Goal: Task Accomplishment & Management: Use online tool/utility

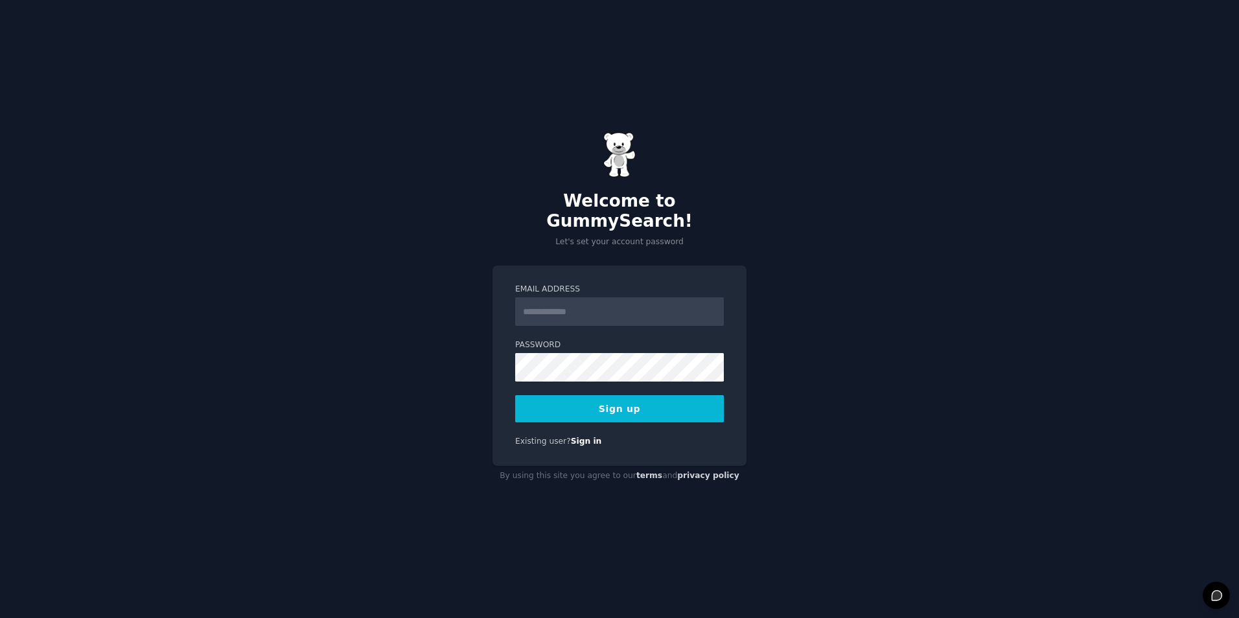
click at [493, 282] on div "Email Address Password Sign up Existing user? Sign in" at bounding box center [620, 366] width 254 height 200
click at [543, 299] on input "Email Address" at bounding box center [619, 312] width 209 height 29
type input "**********"
click at [583, 397] on button "Sign up" at bounding box center [619, 408] width 209 height 27
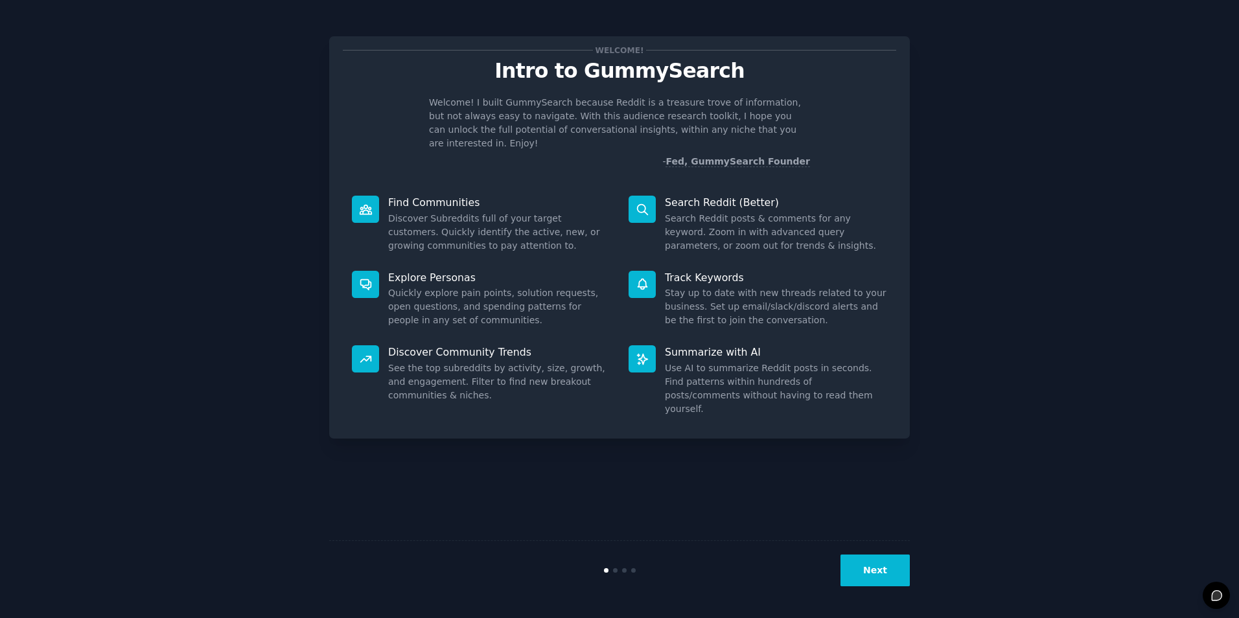
click at [880, 572] on button "Next" at bounding box center [875, 571] width 69 height 32
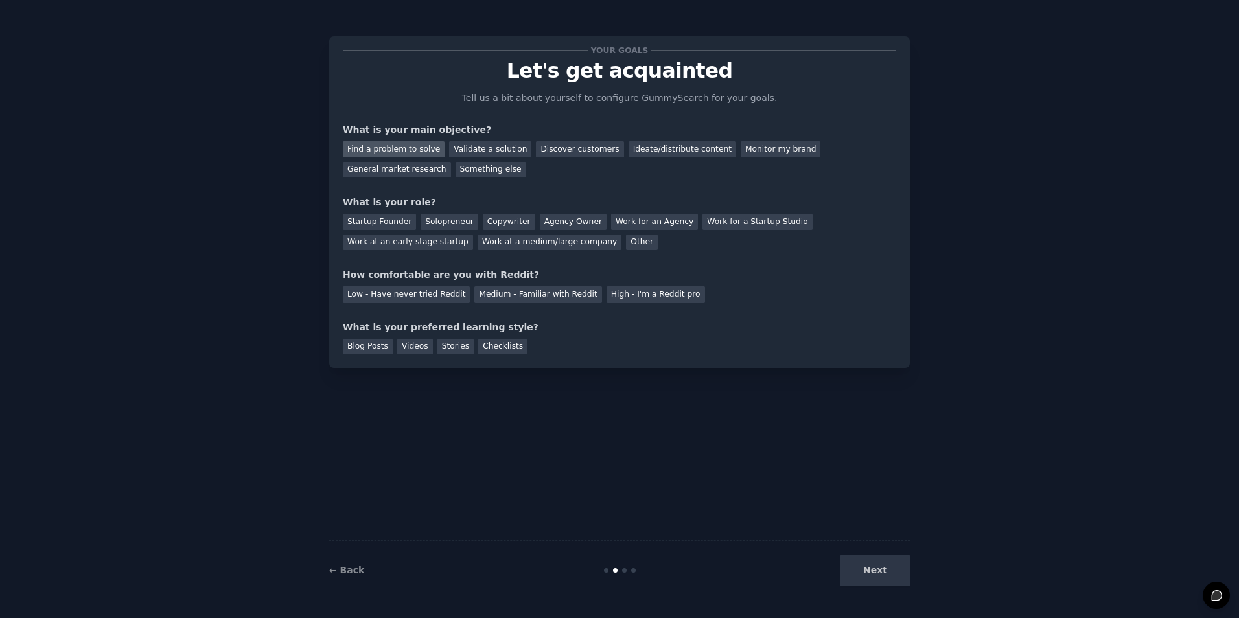
click at [419, 148] on div "Find a problem to solve" at bounding box center [394, 149] width 102 height 16
click at [493, 151] on div "Validate a solution" at bounding box center [490, 149] width 82 height 16
click at [403, 152] on div "Find a problem to solve" at bounding box center [394, 149] width 102 height 16
click at [538, 150] on div "Discover customers" at bounding box center [580, 149] width 88 height 16
click at [443, 216] on div "Solopreneur" at bounding box center [449, 222] width 57 height 16
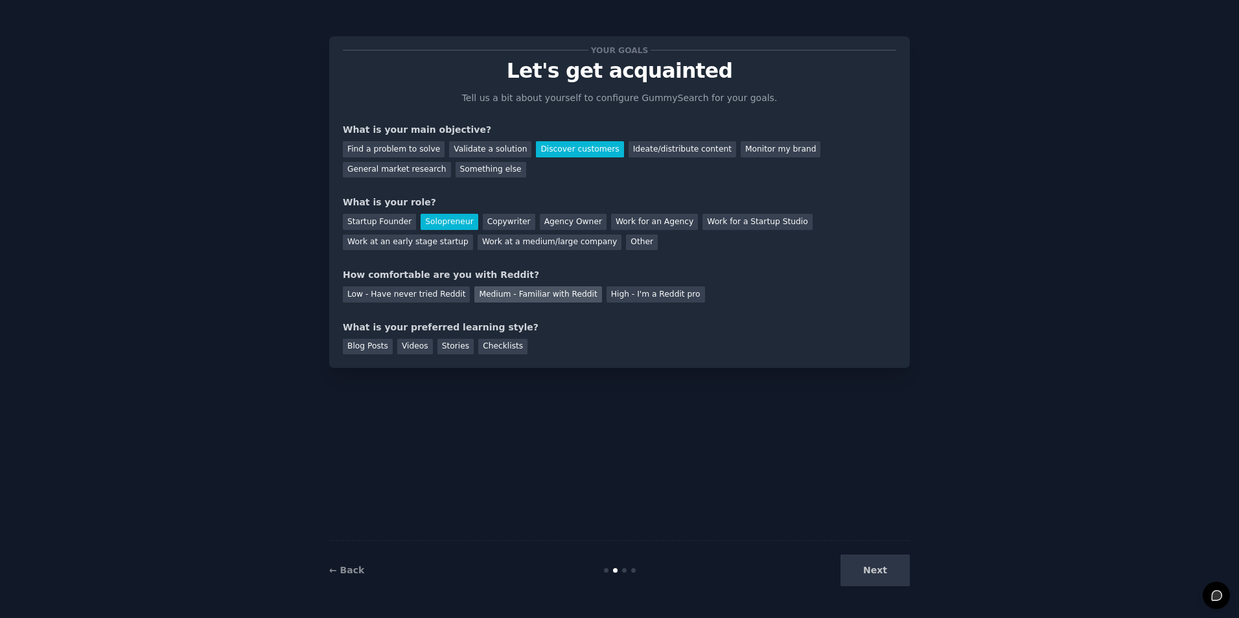
click at [476, 295] on div "Medium - Familiar with Reddit" at bounding box center [537, 294] width 127 height 16
click at [406, 345] on div "Videos" at bounding box center [415, 347] width 36 height 16
click at [883, 570] on button "Next" at bounding box center [875, 571] width 69 height 32
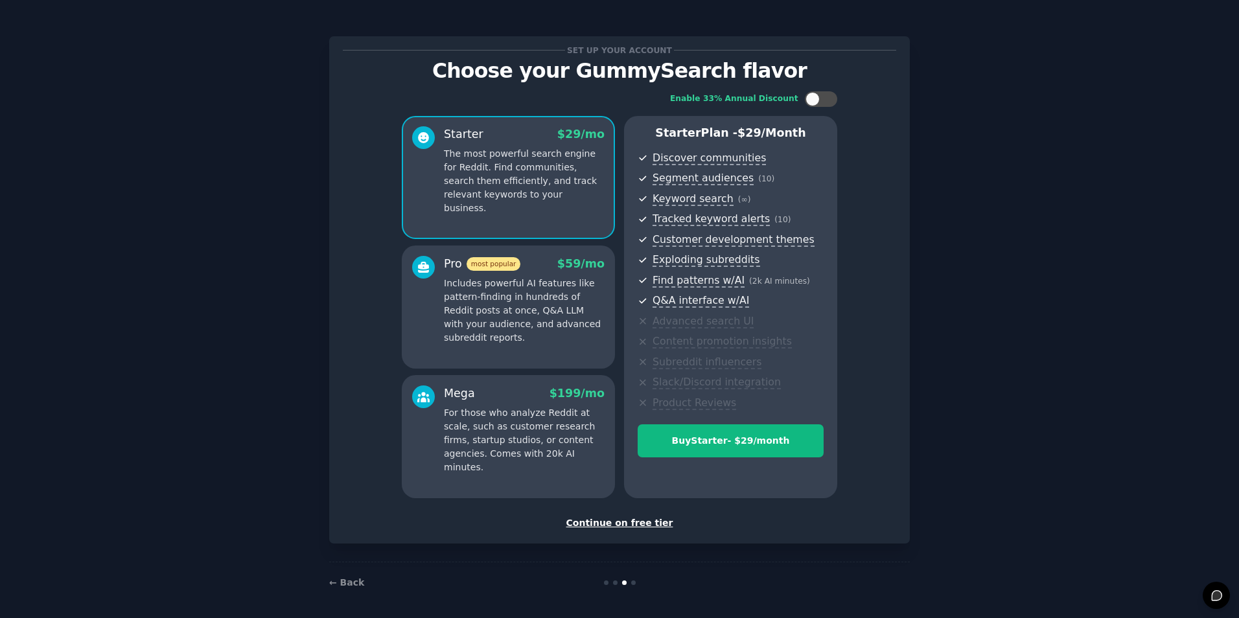
click at [616, 524] on div "Continue on free tier" at bounding box center [620, 524] width 554 height 14
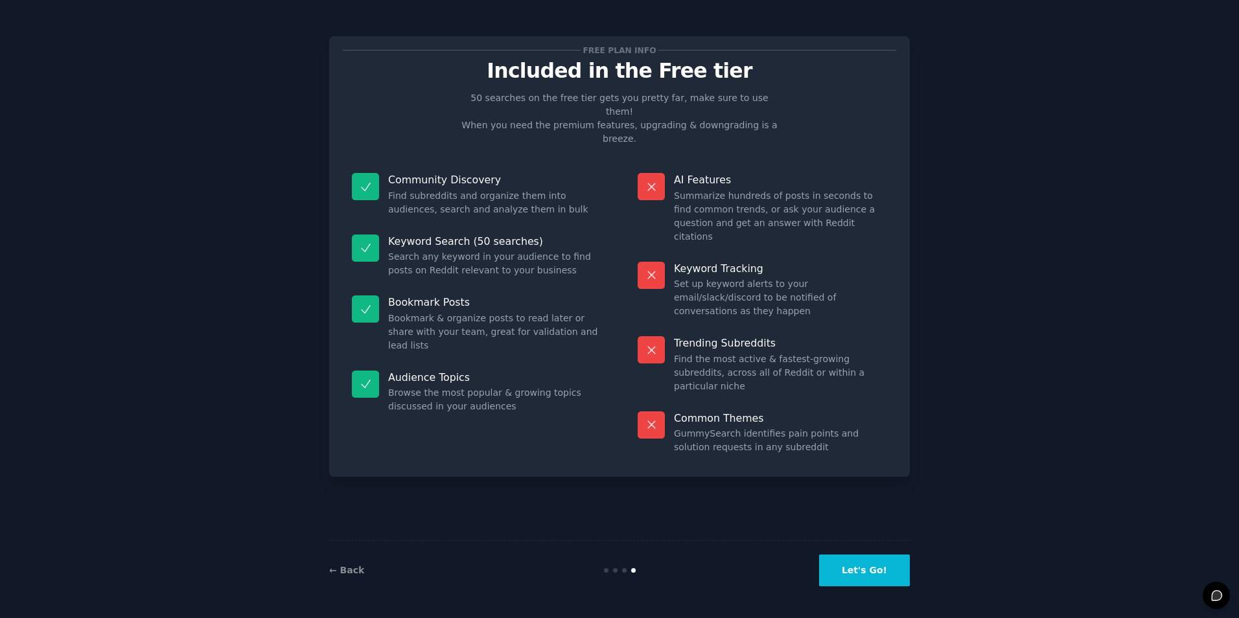
click at [861, 572] on button "Let's Go!" at bounding box center [864, 571] width 91 height 32
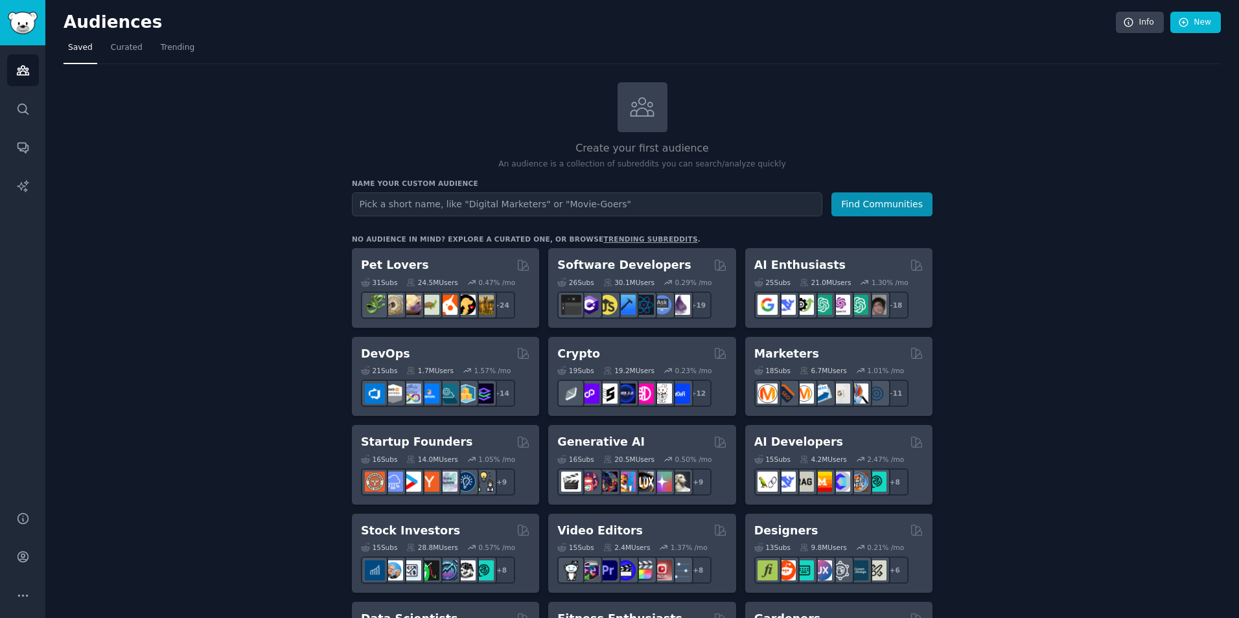
click at [512, 206] on input "text" at bounding box center [587, 205] width 471 height 24
type input "advisors"
click at [857, 200] on button "Find Communities" at bounding box center [882, 205] width 101 height 24
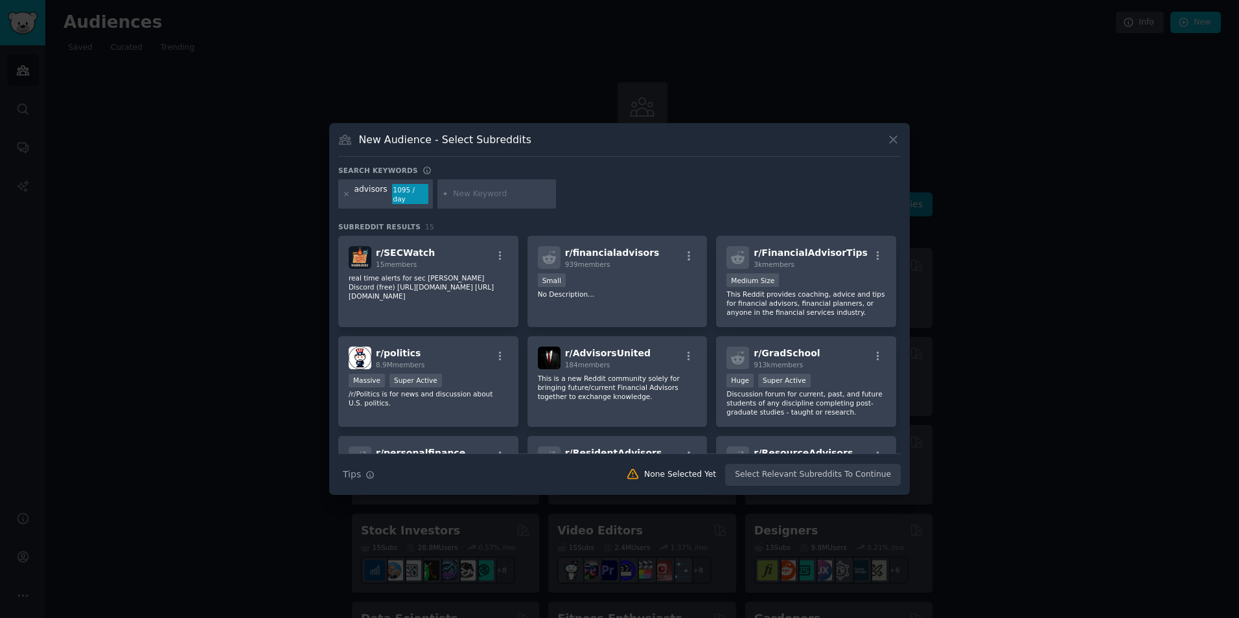
click at [476, 193] on input "text" at bounding box center [502, 195] width 99 height 12
type input "students"
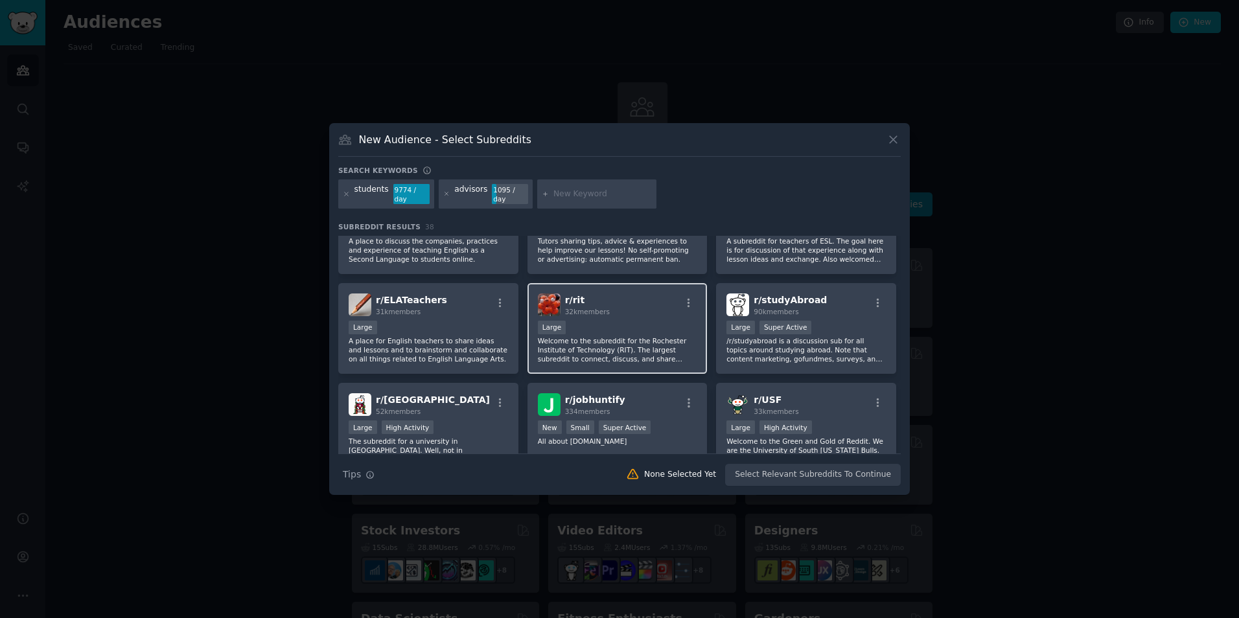
scroll to position [843, 0]
click at [369, 471] on icon "button" at bounding box center [370, 475] width 9 height 9
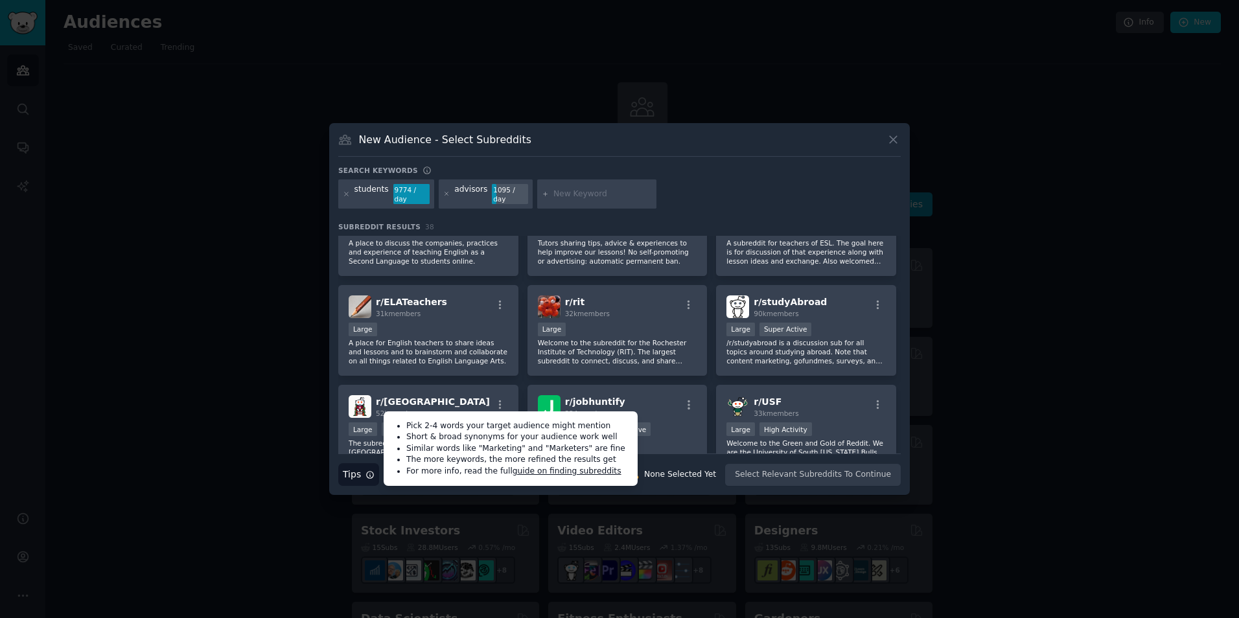
click at [563, 196] on input "text" at bounding box center [603, 195] width 99 height 12
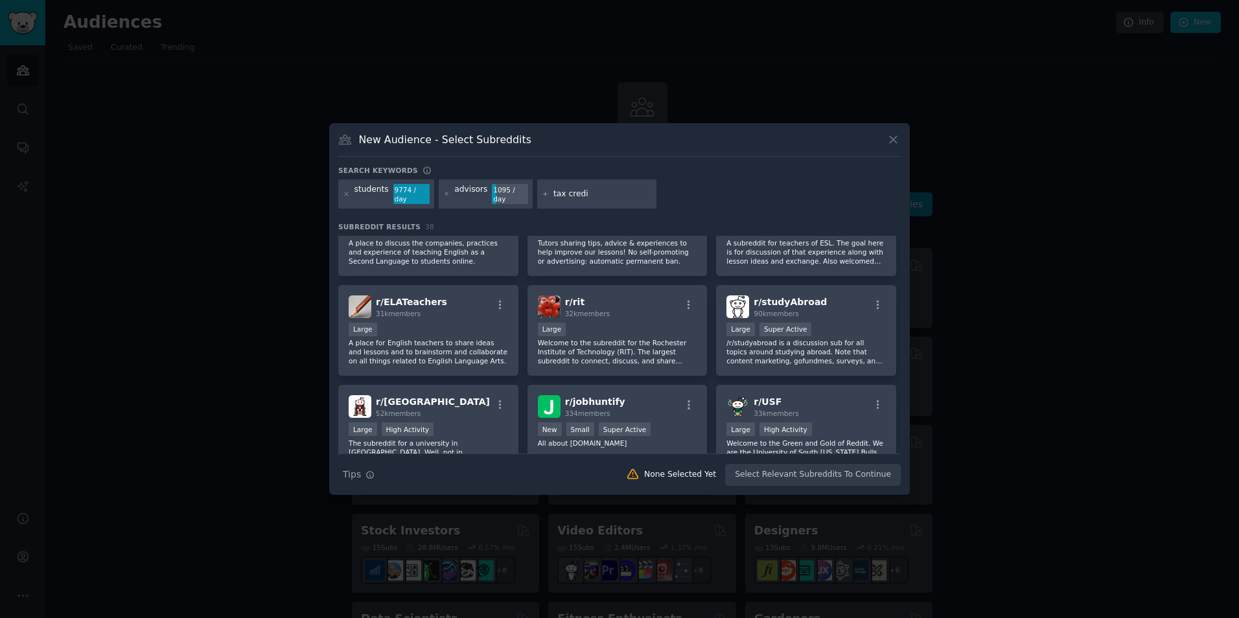
type input "tax credit"
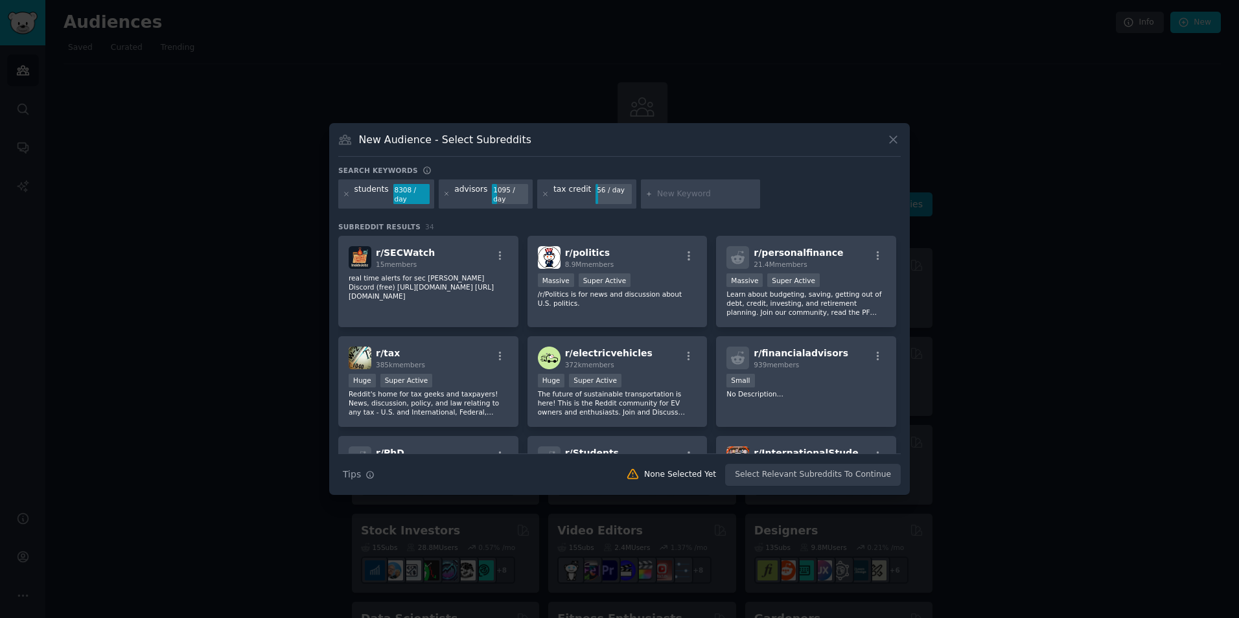
click at [775, 204] on div "students 8308 / day advisors 1095 / day tax credit 56 / day" at bounding box center [619, 197] width 563 height 34
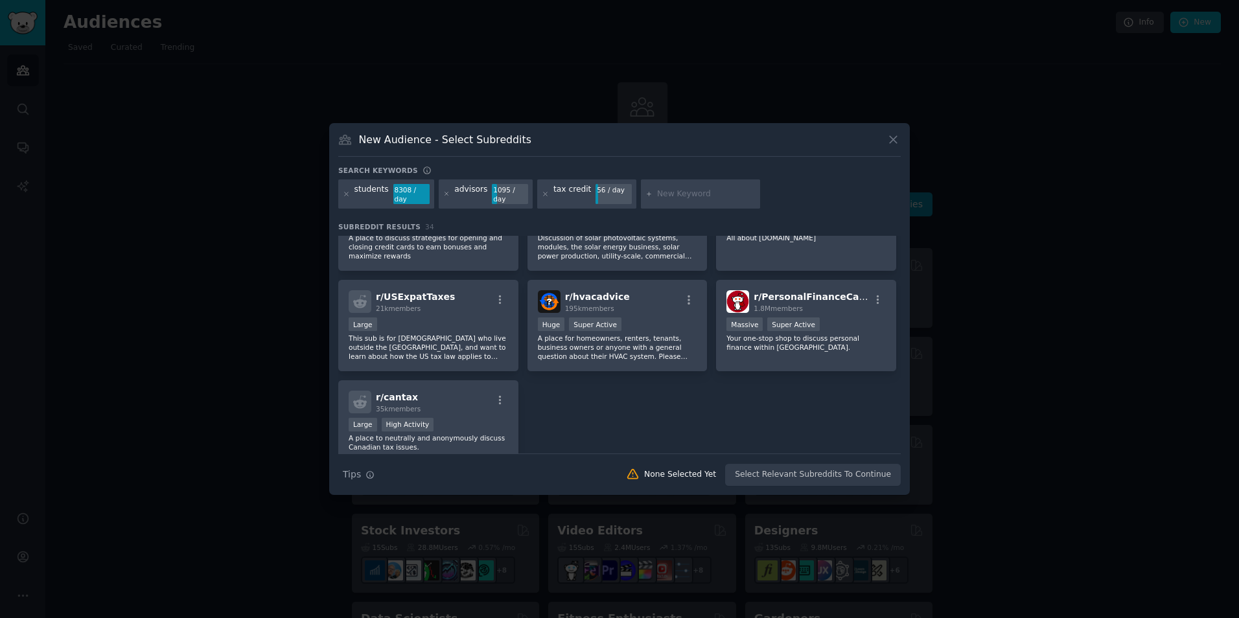
scroll to position [937, 0]
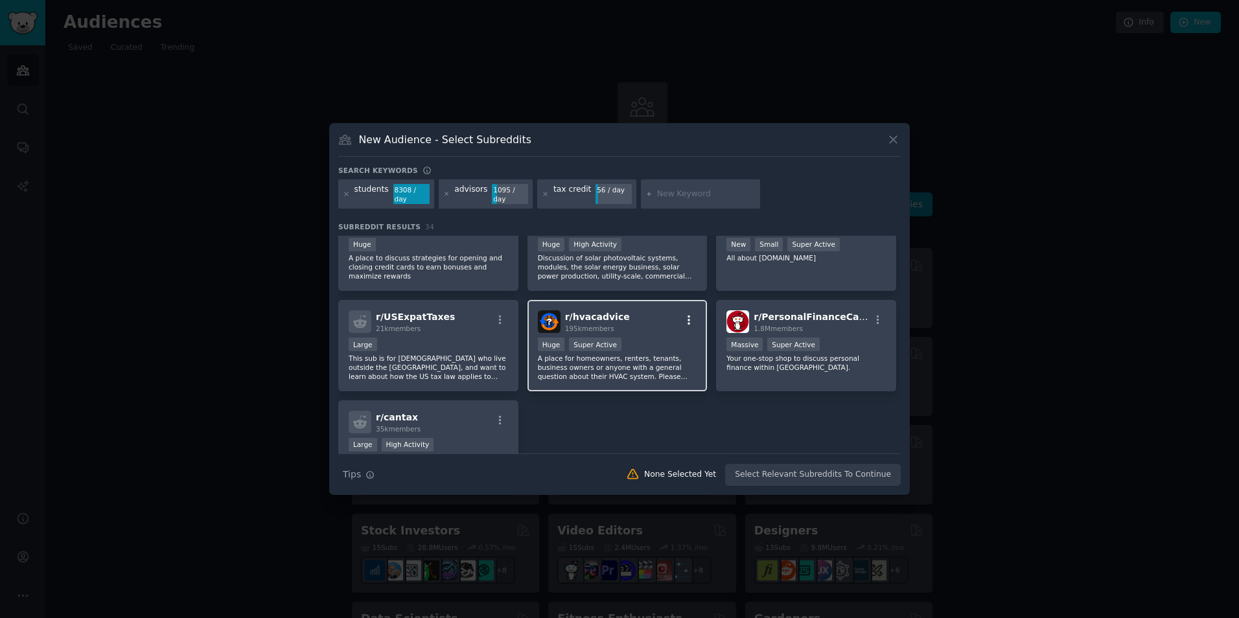
click at [684, 314] on icon "button" at bounding box center [689, 320] width 12 height 12
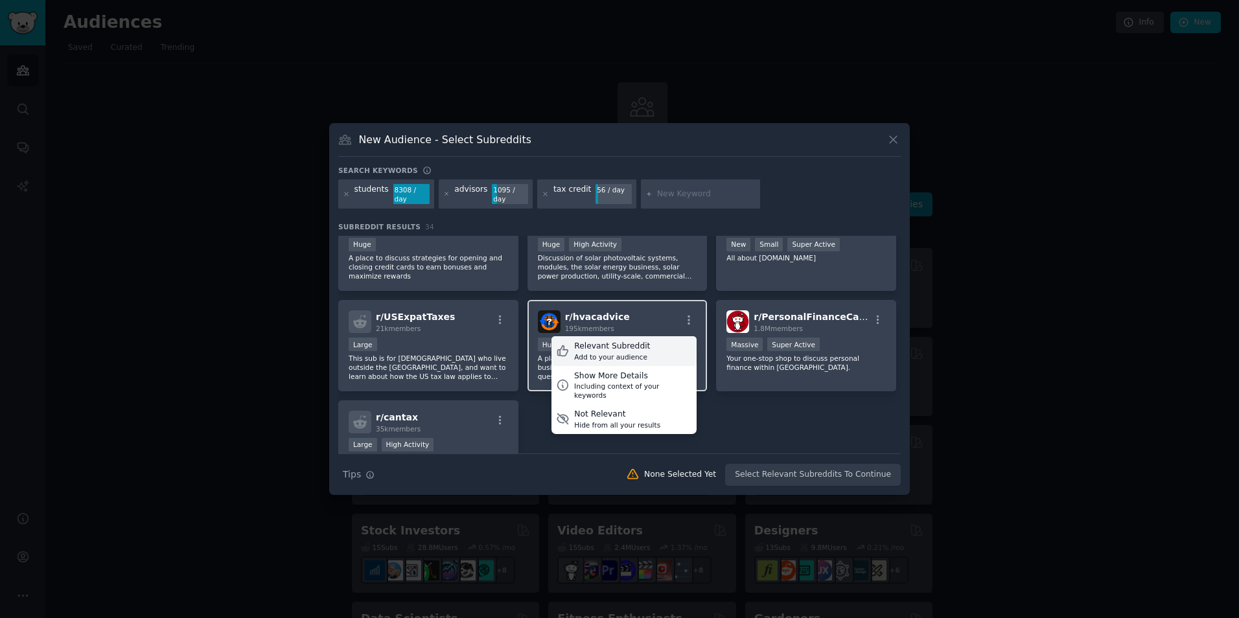
click at [604, 353] on div "Add to your audience" at bounding box center [612, 357] width 76 height 9
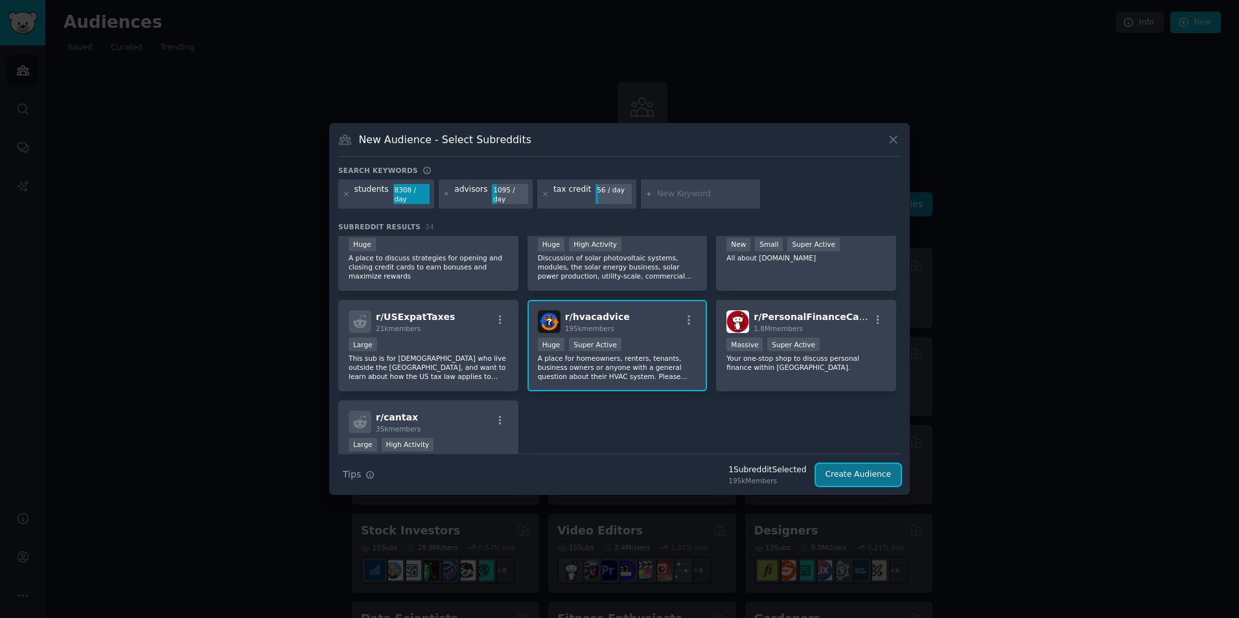
click at [845, 474] on button "Create Audience" at bounding box center [859, 475] width 86 height 22
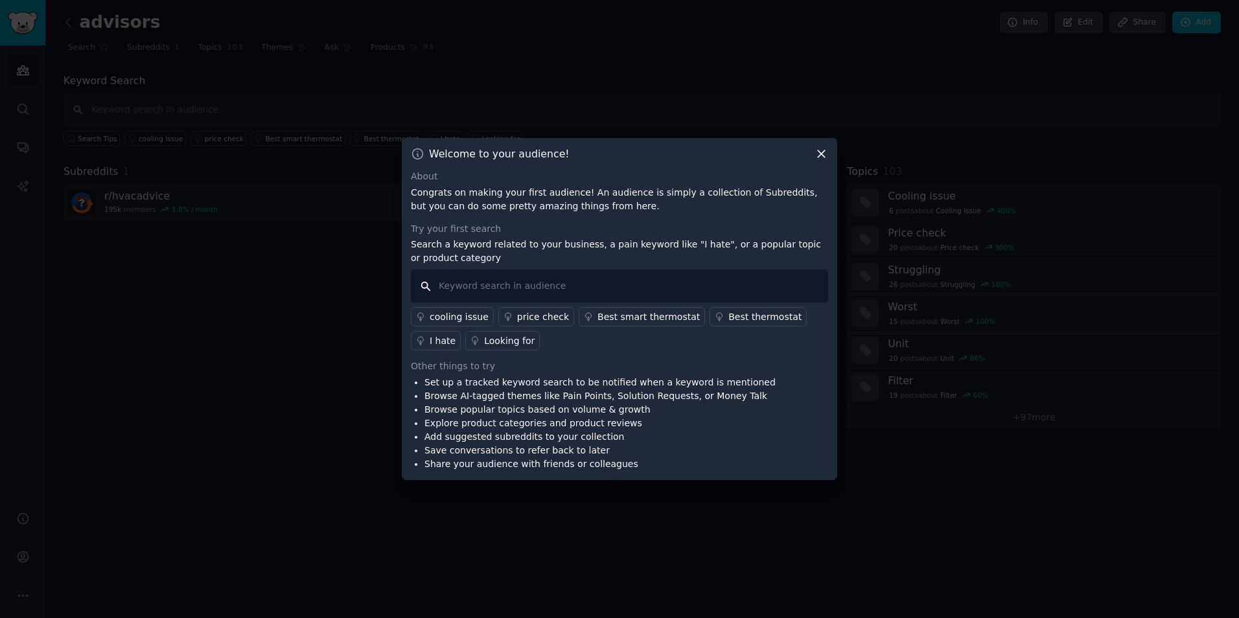
click at [574, 294] on input "text" at bounding box center [619, 286] width 417 height 33
type input "H"
click at [466, 315] on div "cooling issue" at bounding box center [459, 317] width 59 height 14
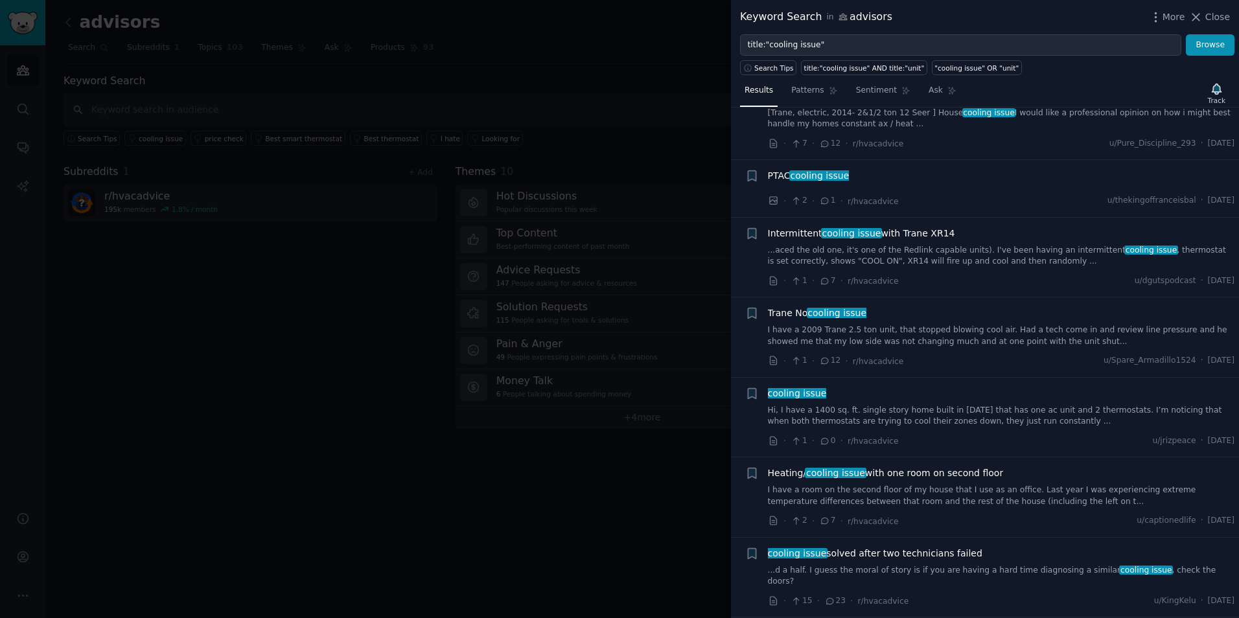
scroll to position [2667, 0]
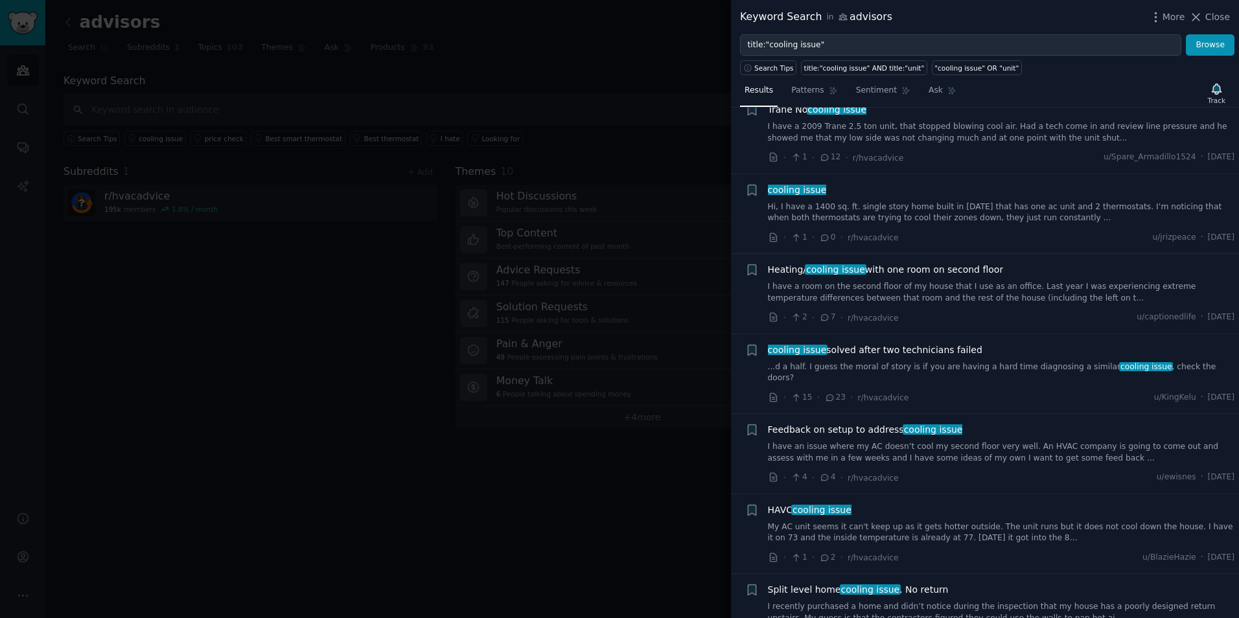
click at [600, 541] on div at bounding box center [619, 309] width 1239 height 618
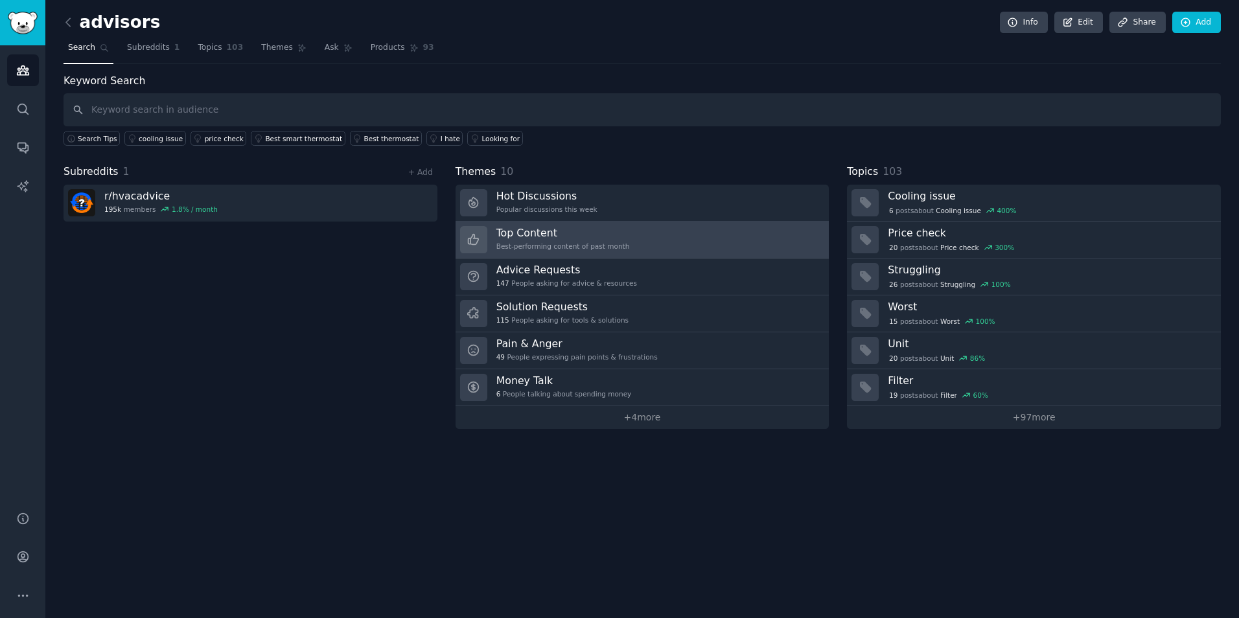
click at [646, 240] on link "Top Content Best-performing content of past month" at bounding box center [643, 240] width 374 height 37
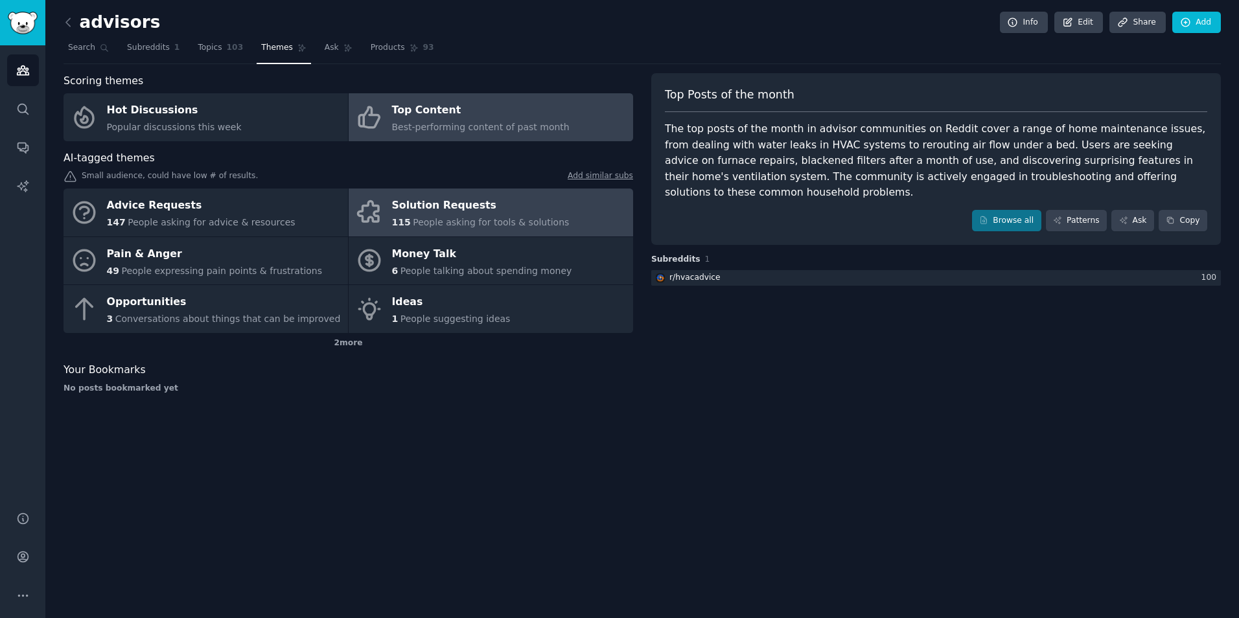
click at [455, 213] on div "Solution Requests" at bounding box center [481, 206] width 178 height 21
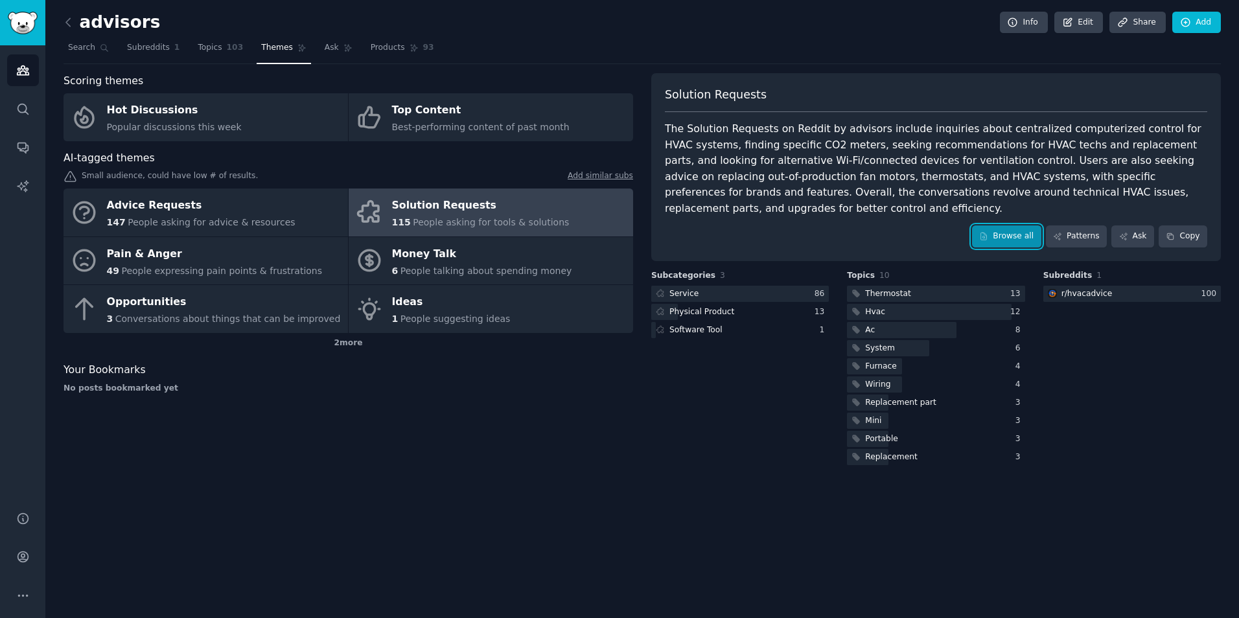
click at [1011, 226] on link "Browse all" at bounding box center [1006, 237] width 69 height 22
